Goal: Transaction & Acquisition: Purchase product/service

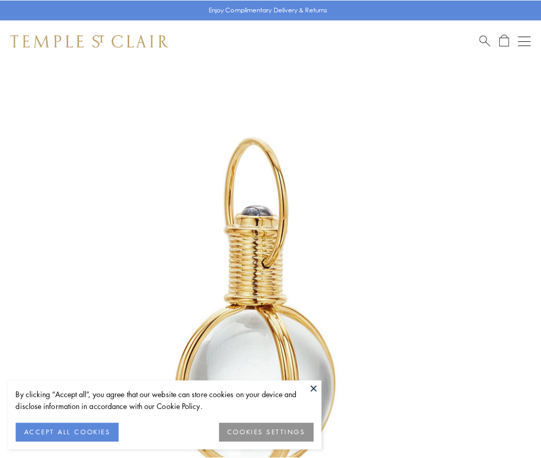
scroll to position [269, 0]
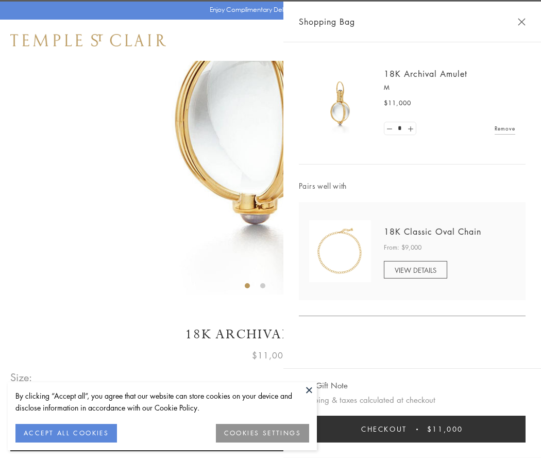
click at [412, 429] on button "Checkout $11,000" at bounding box center [412, 429] width 227 height 27
